Goal: Information Seeking & Learning: Learn about a topic

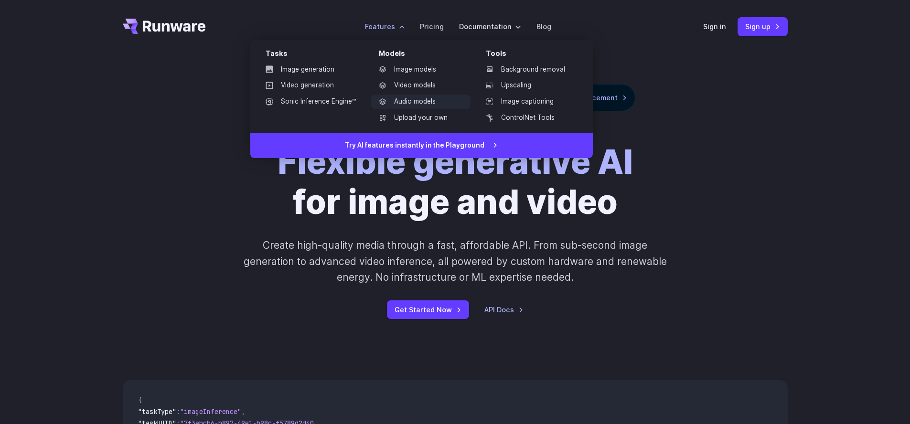
click at [417, 105] on link "Audio models" at bounding box center [420, 102] width 99 height 14
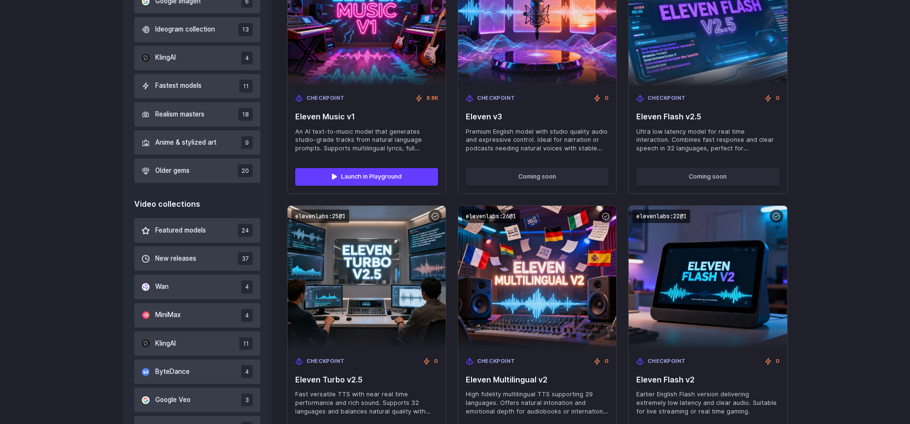
scroll to position [290, 0]
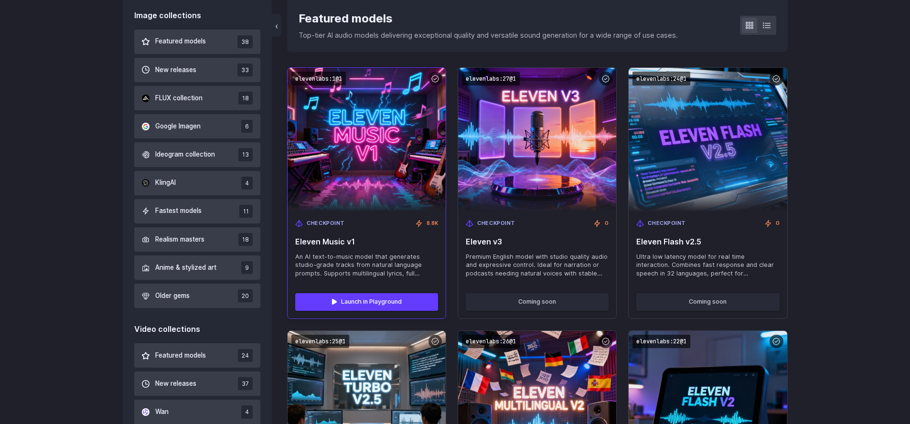
click at [395, 139] on img at bounding box center [367, 140] width 174 height 158
click at [369, 301] on link "Launch in Playground" at bounding box center [366, 301] width 143 height 17
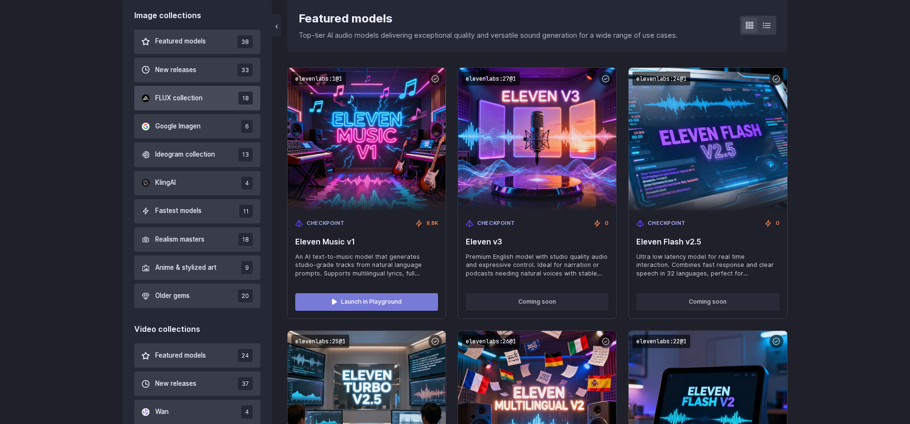
scroll to position [0, 0]
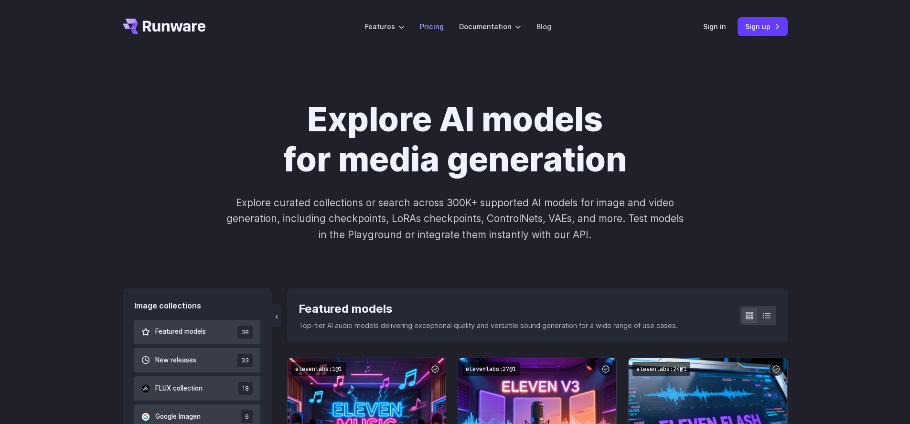
click at [439, 26] on link "Pricing" at bounding box center [432, 26] width 24 height 11
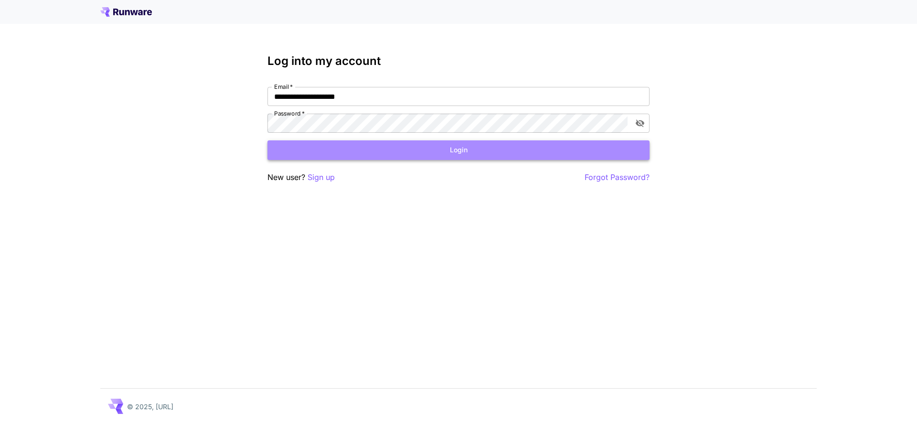
click at [480, 151] on button "Login" at bounding box center [459, 150] width 382 height 20
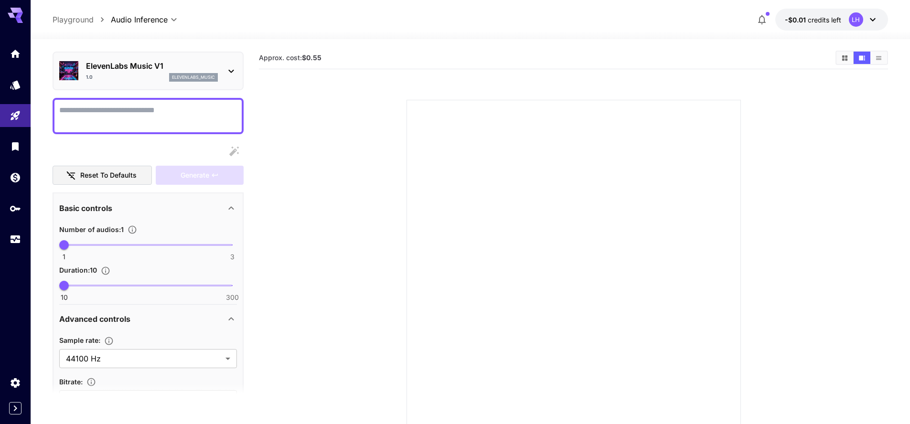
scroll to position [64, 0]
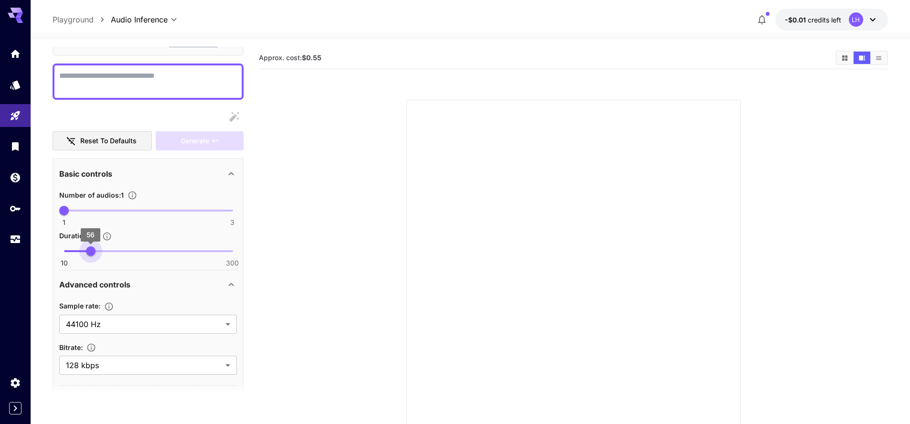
type input "**"
drag, startPoint x: 64, startPoint y: 253, endPoint x: 92, endPoint y: 253, distance: 27.2
click at [92, 253] on span "60" at bounding box center [93, 252] width 10 height 10
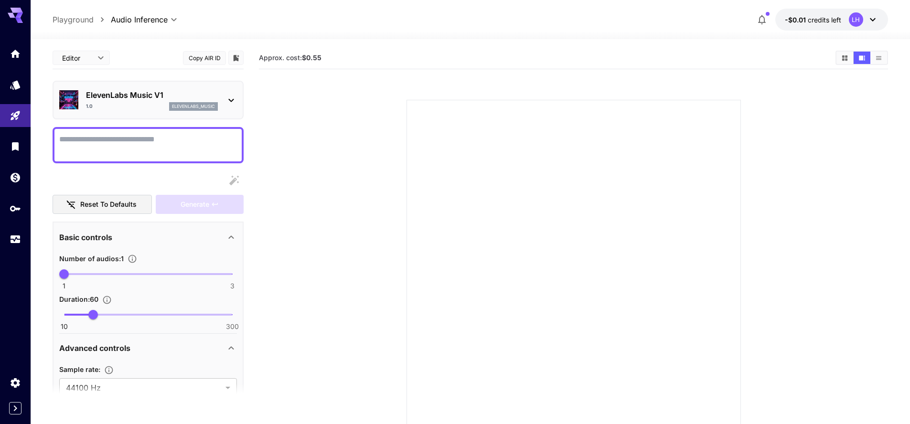
click at [168, 143] on textarea "Display cost in response" at bounding box center [148, 145] width 178 height 23
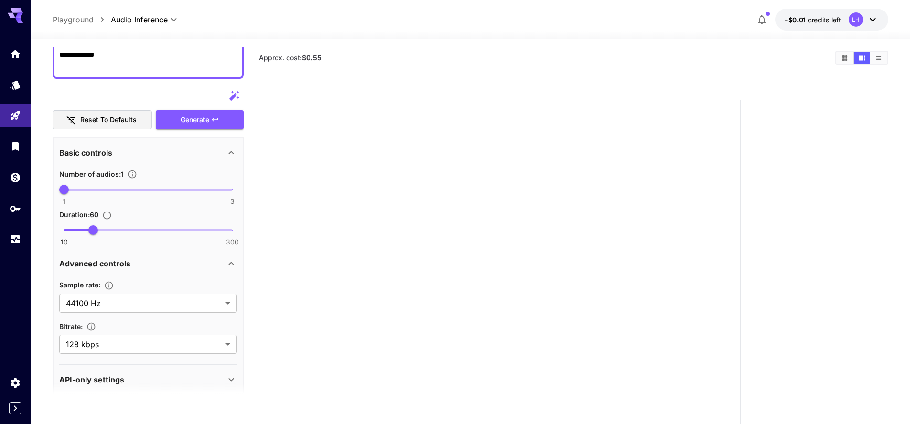
scroll to position [96, 0]
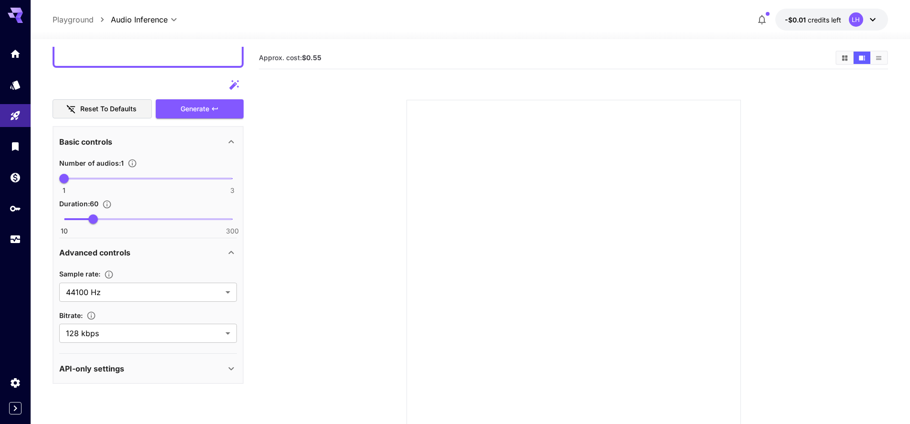
type textarea "**********"
click at [99, 369] on p "API-only settings" at bounding box center [91, 368] width 65 height 11
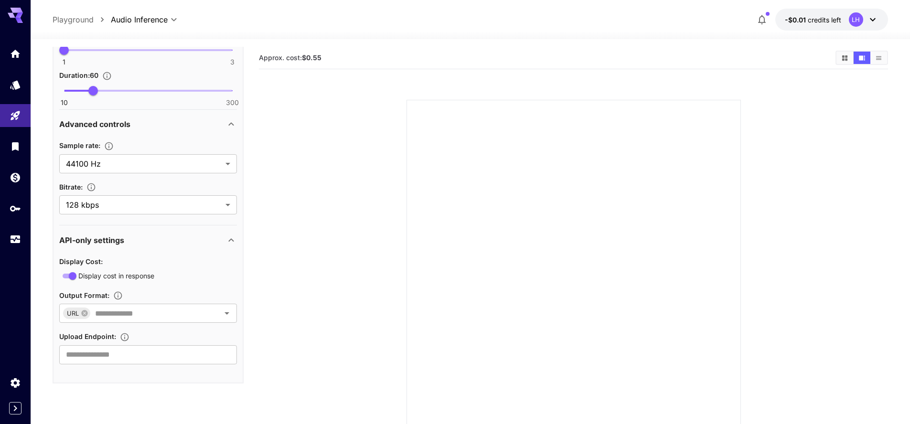
scroll to position [0, 0]
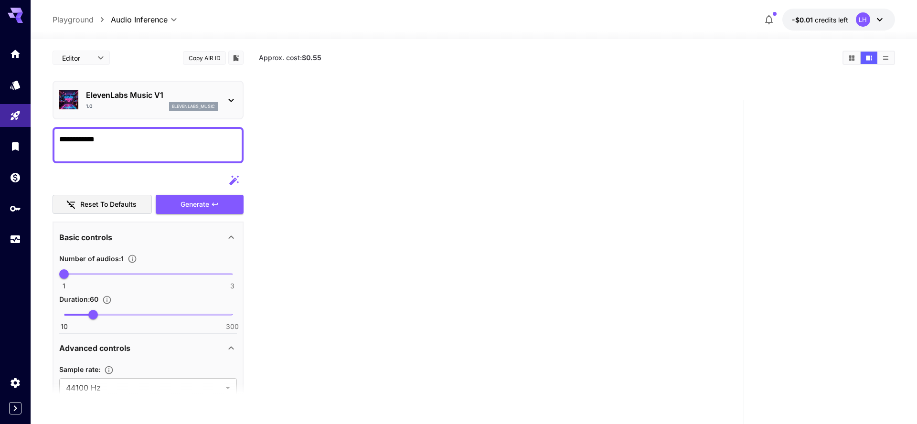
click at [91, 62] on body "**********" at bounding box center [458, 250] width 917 height 500
click at [79, 110] on span "cURL" at bounding box center [81, 111] width 42 height 11
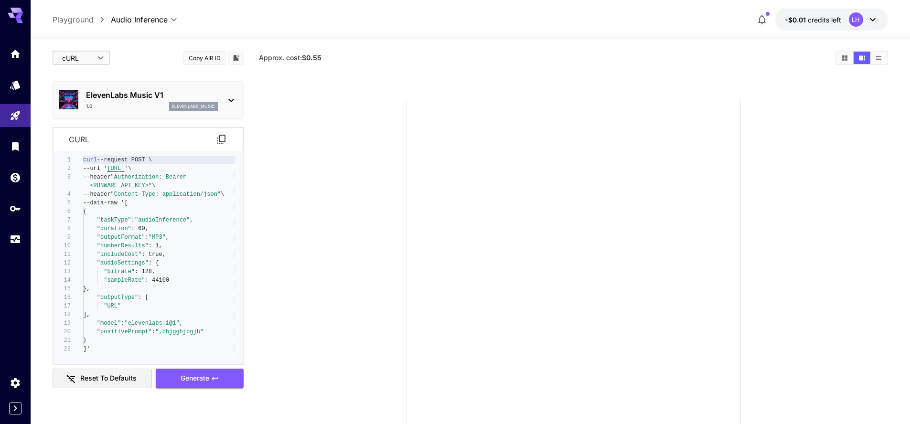
click at [93, 66] on body "**********" at bounding box center [455, 250] width 910 height 500
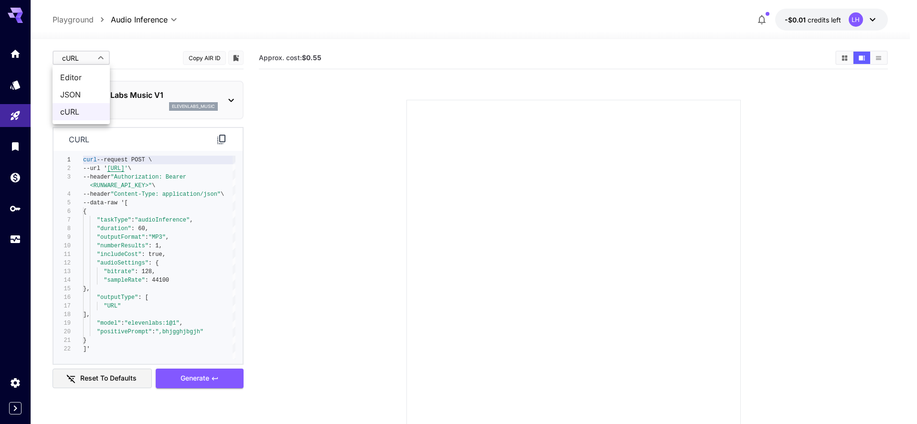
click at [85, 77] on span "Editor" at bounding box center [81, 77] width 42 height 11
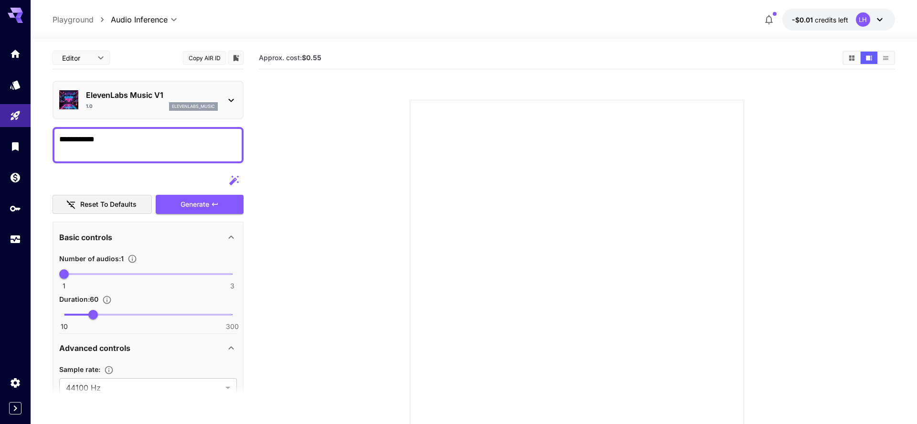
click at [95, 55] on body "**********" at bounding box center [458, 250] width 917 height 500
click at [88, 98] on span "JSON" at bounding box center [81, 94] width 42 height 11
type input "****"
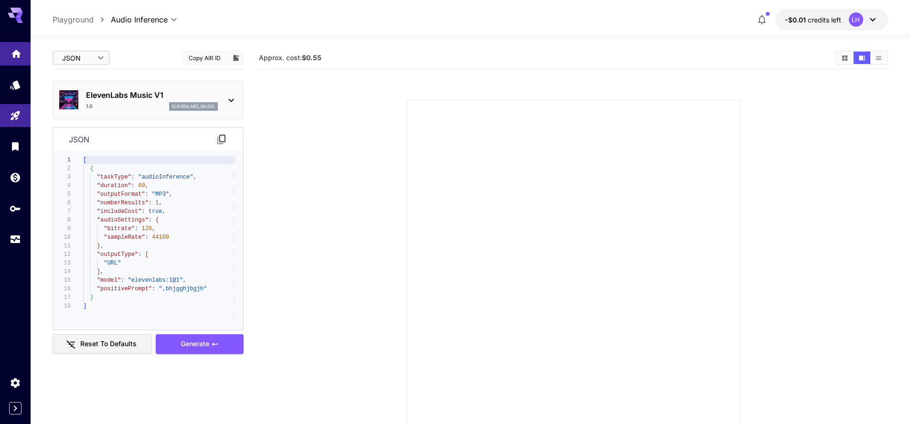
click at [18, 55] on icon "Home" at bounding box center [16, 51] width 10 height 8
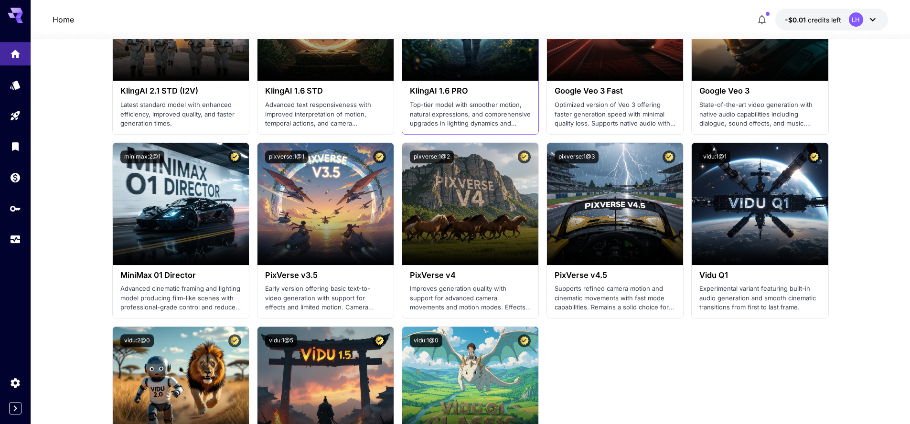
scroll to position [787, 0]
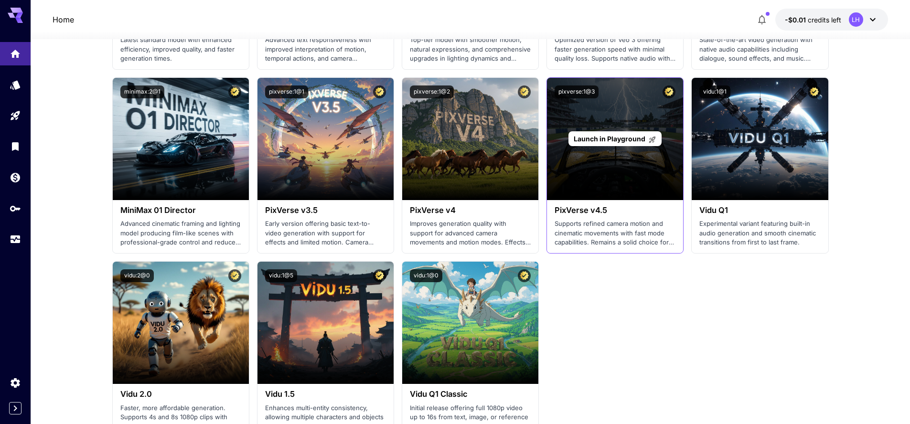
click at [613, 172] on div "Launch in Playground" at bounding box center [615, 139] width 136 height 122
click at [613, 137] on span "Launch in Playground" at bounding box center [610, 139] width 72 height 8
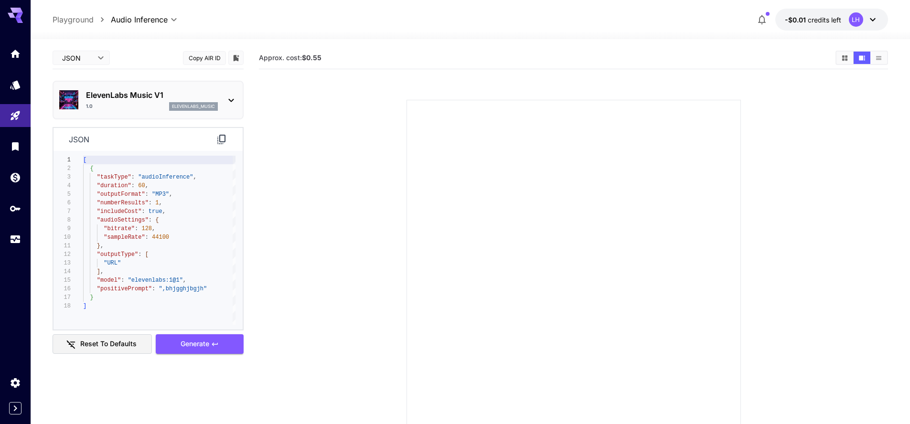
click at [14, 15] on icon at bounding box center [15, 15] width 15 height 15
click at [872, 23] on icon at bounding box center [872, 19] width 11 height 11
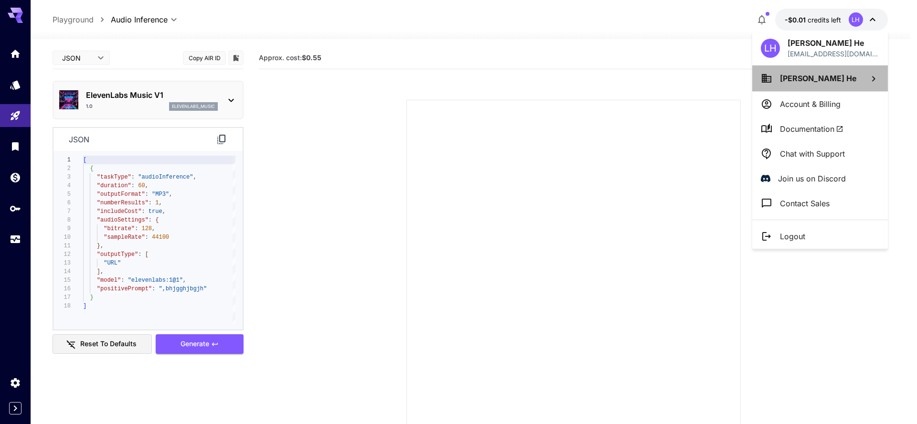
click at [797, 81] on span "Lile He" at bounding box center [818, 79] width 77 height 10
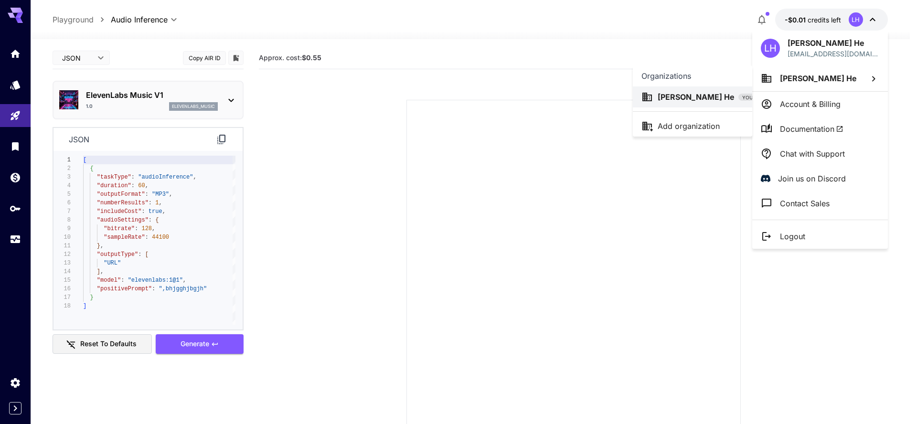
click at [797, 81] on div at bounding box center [458, 212] width 917 height 424
click at [452, 64] on div at bounding box center [458, 212] width 917 height 424
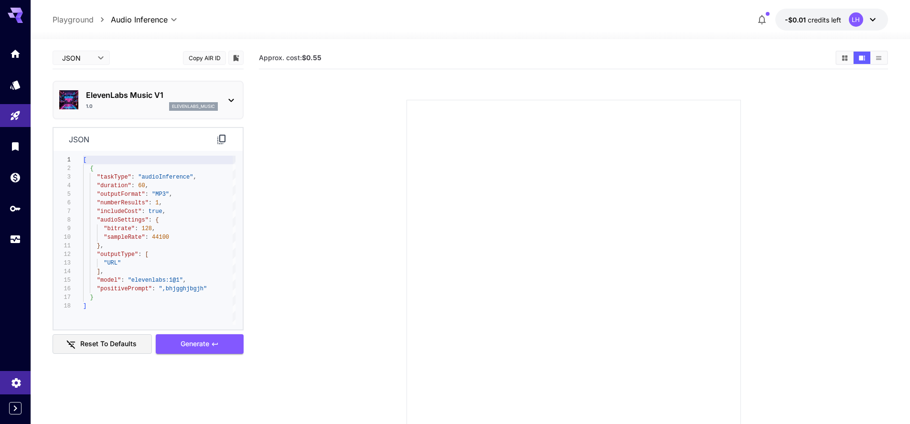
click at [18, 382] on icon "Settings" at bounding box center [15, 380] width 9 height 10
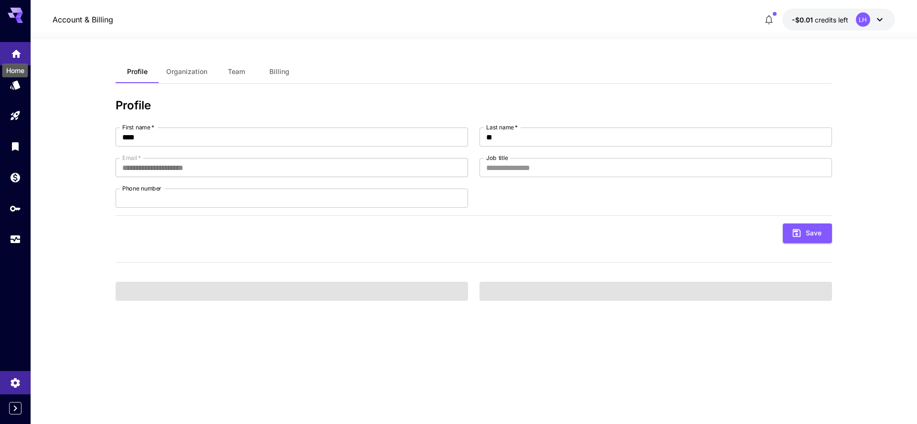
click at [15, 51] on icon "Home" at bounding box center [16, 51] width 10 height 8
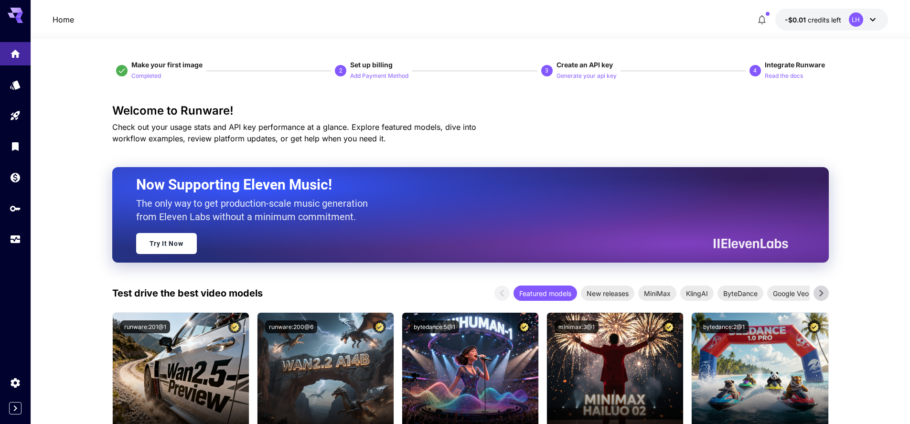
click at [20, 14] on icon at bounding box center [19, 15] width 8 height 5
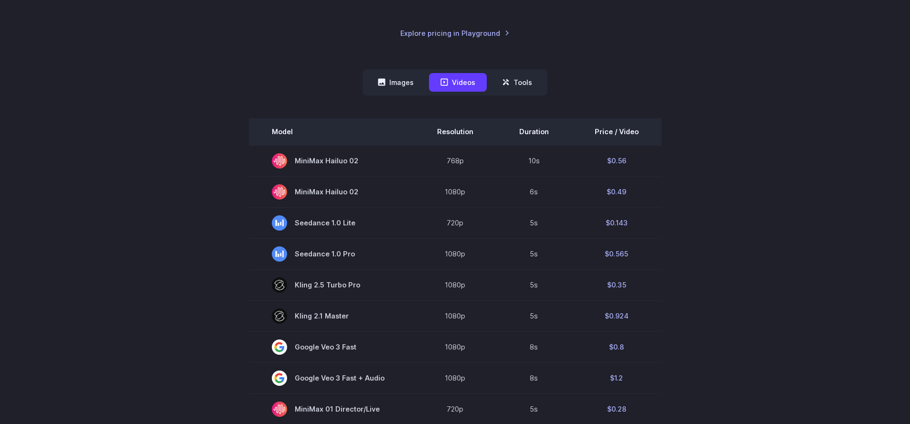
scroll to position [206, 0]
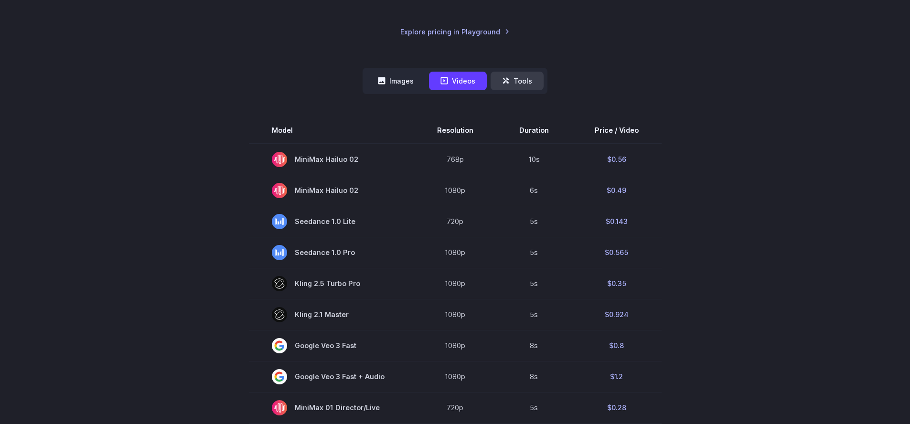
click at [516, 83] on button "Tools" at bounding box center [517, 81] width 53 height 19
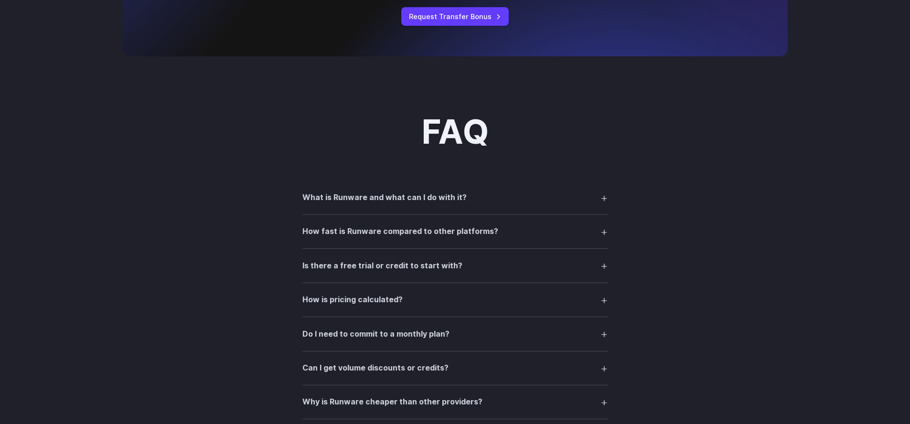
scroll to position [826, 0]
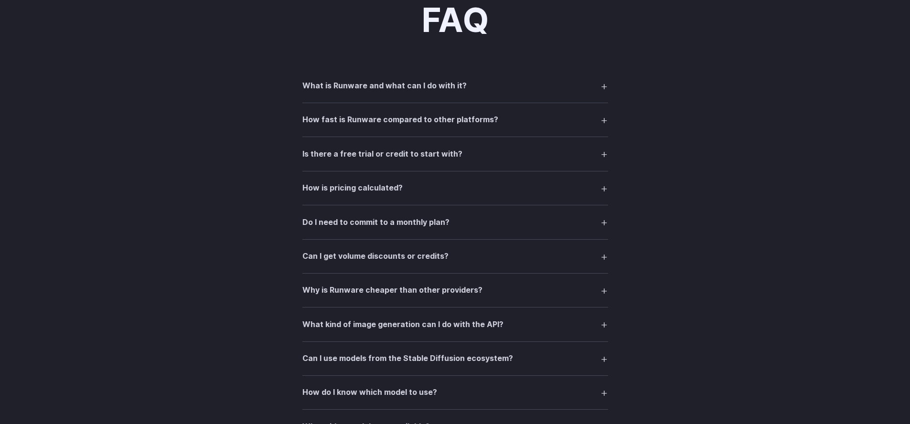
click at [430, 81] on summary "What is Runware and what can I do with it?" at bounding box center [455, 86] width 306 height 18
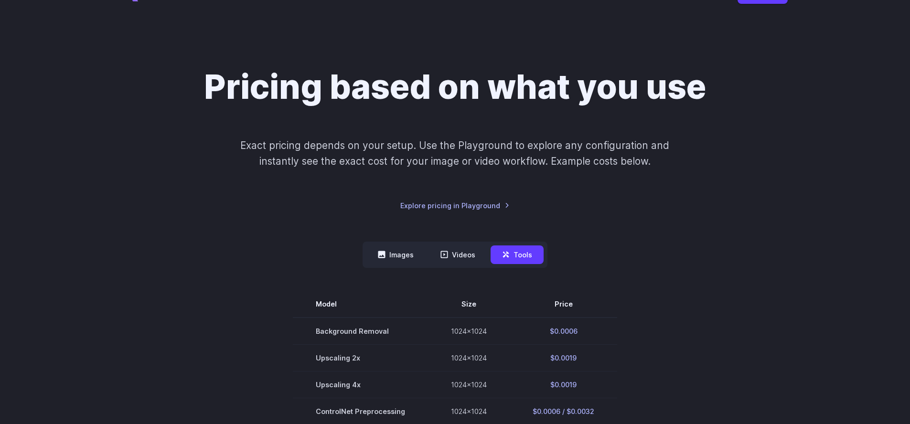
scroll to position [132, 0]
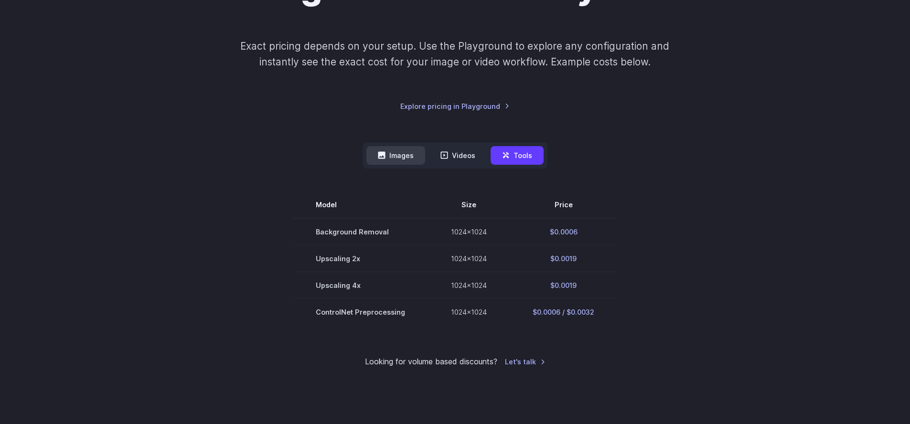
click at [400, 158] on button "Images" at bounding box center [395, 155] width 59 height 19
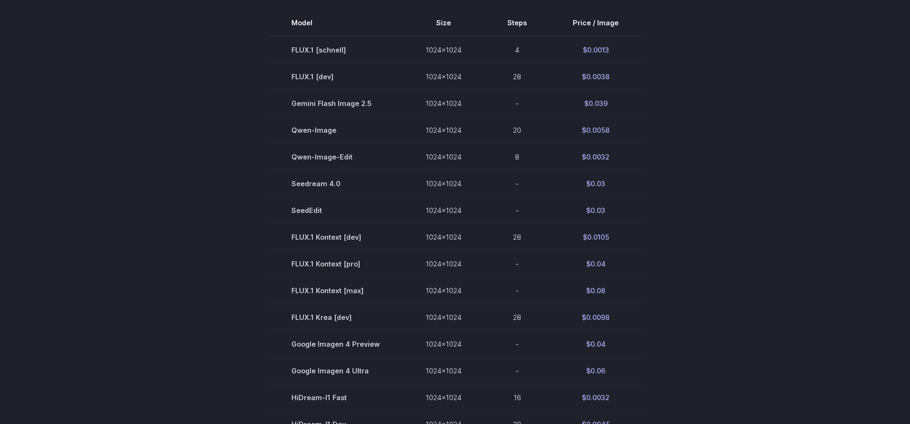
scroll to position [300, 0]
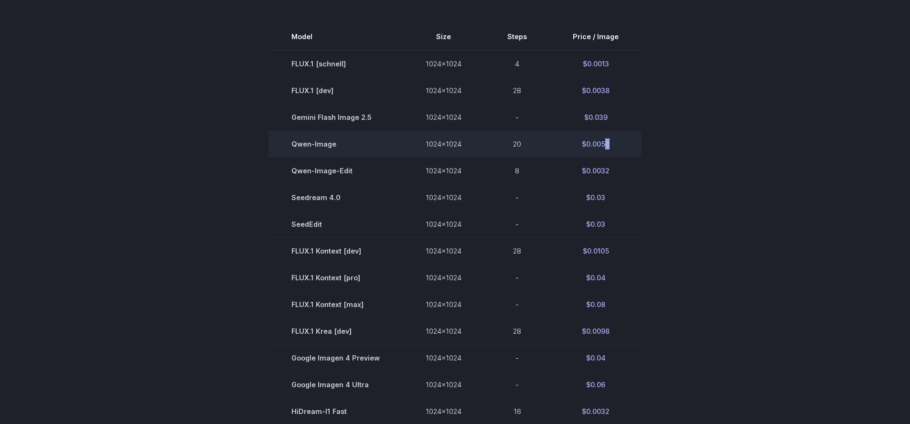
drag, startPoint x: 603, startPoint y: 144, endPoint x: 610, endPoint y: 144, distance: 6.7
click at [610, 144] on td "$0.0058" at bounding box center [596, 143] width 92 height 27
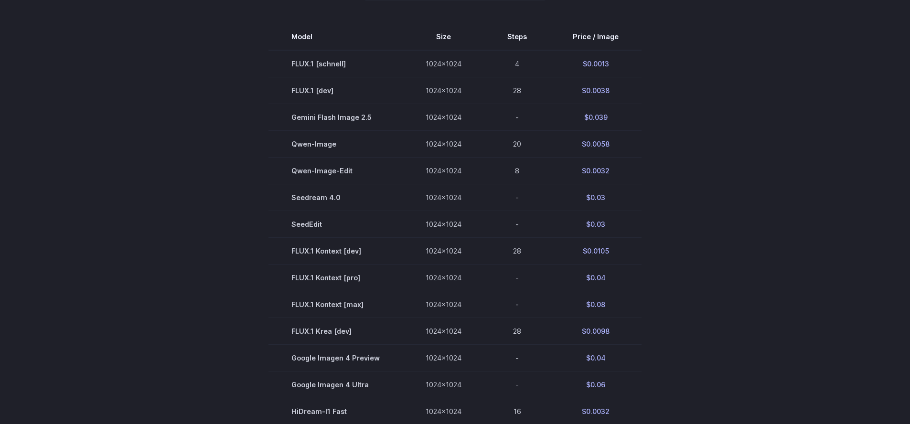
click at [642, 151] on section "Model Size Steps Price / Image FLUX.1 [schnell] 1024x1024 4 $0.0013 FLUX.1 [dev…" at bounding box center [455, 304] width 665 height 562
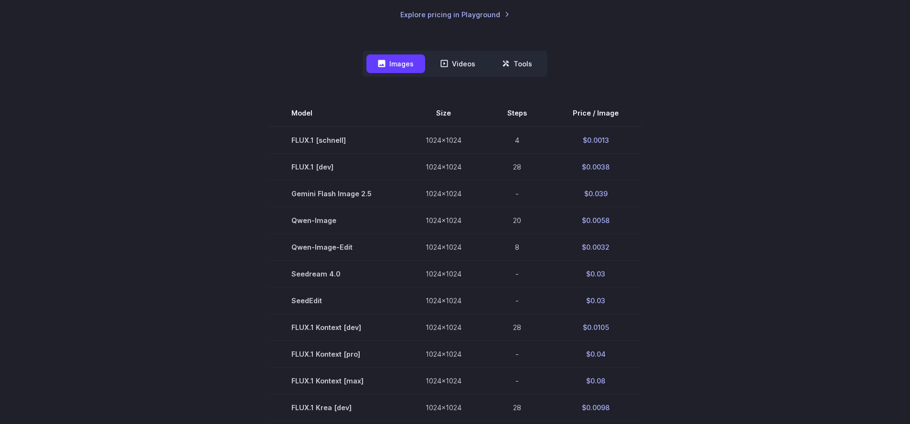
scroll to position [0, 0]
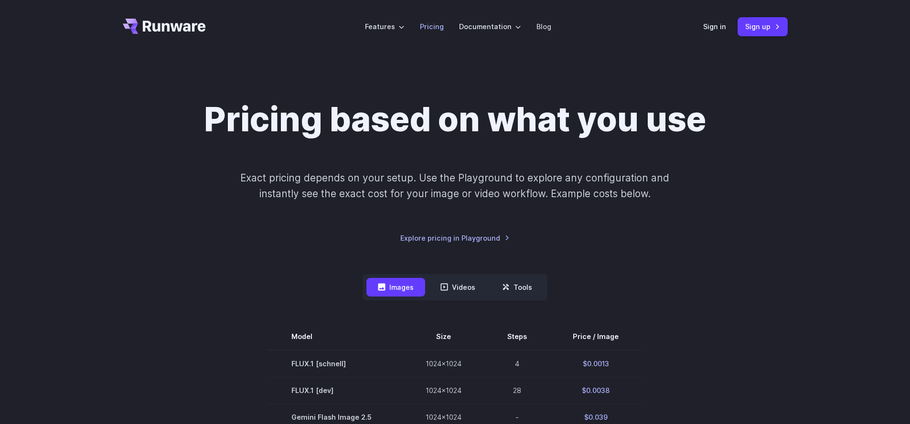
click at [437, 27] on link "Pricing" at bounding box center [432, 26] width 24 height 11
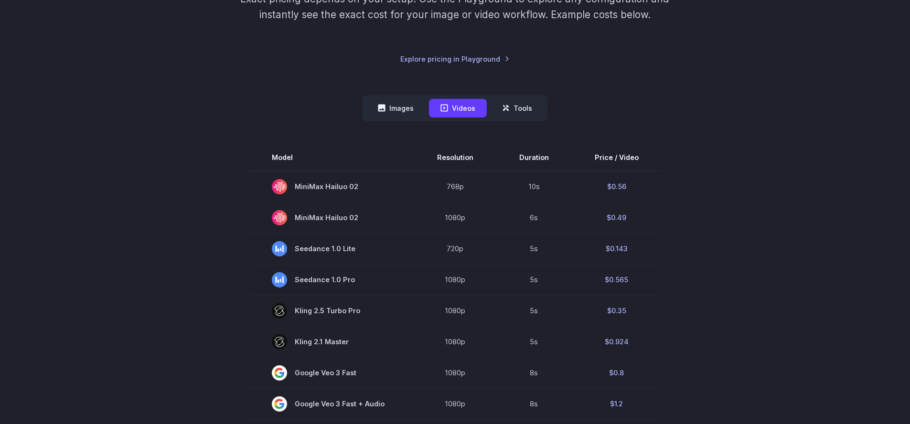
scroll to position [138, 0]
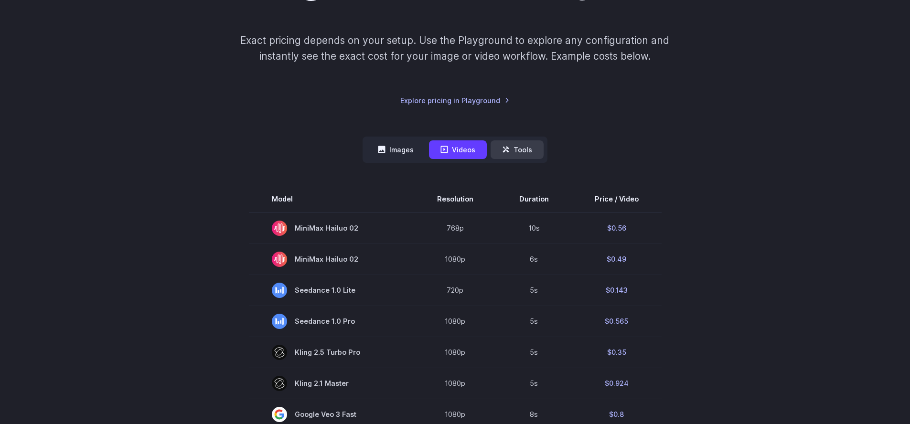
click at [515, 150] on button "Tools" at bounding box center [517, 149] width 53 height 19
